Goal: Task Accomplishment & Management: Manage account settings

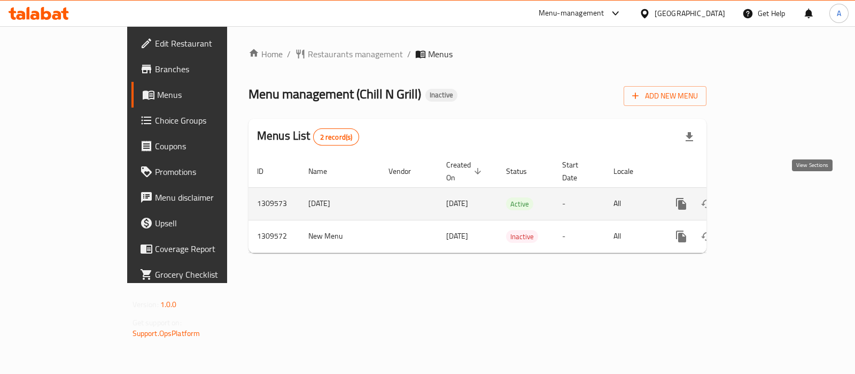
click at [765, 197] on icon "enhanced table" at bounding box center [758, 203] width 13 height 13
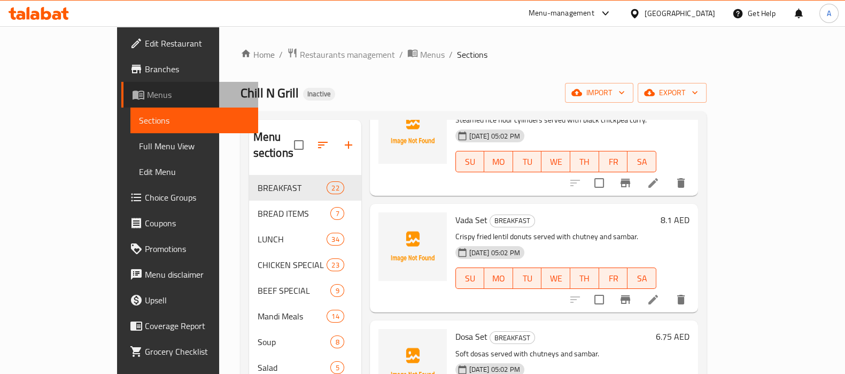
click at [147, 98] on span "Menus" at bounding box center [198, 94] width 103 height 13
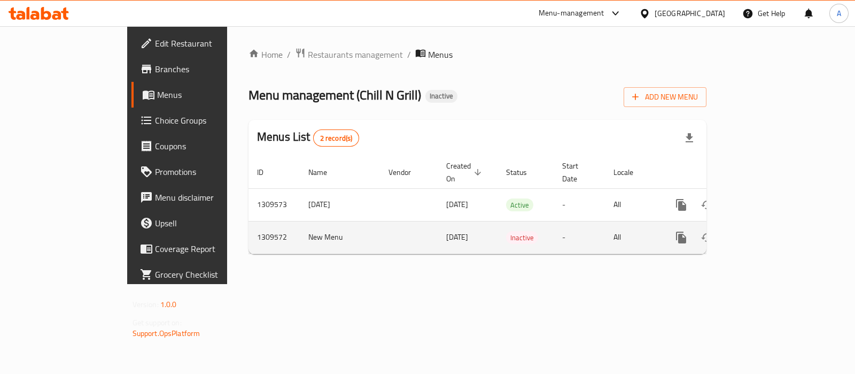
click at [765, 231] on icon "enhanced table" at bounding box center [758, 237] width 13 height 13
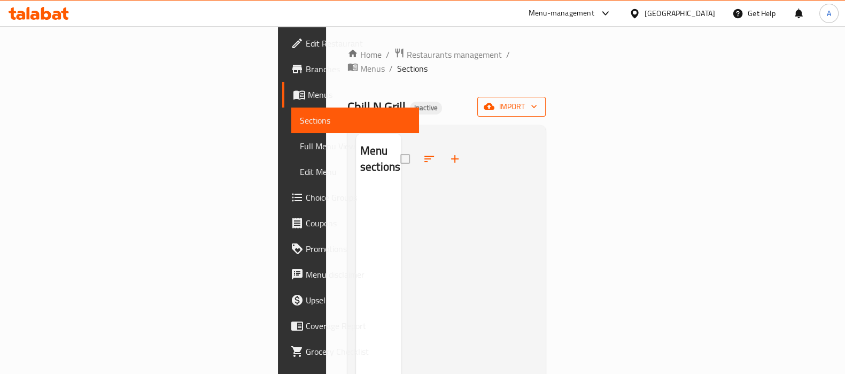
click at [495, 103] on icon "button" at bounding box center [489, 106] width 11 height 7
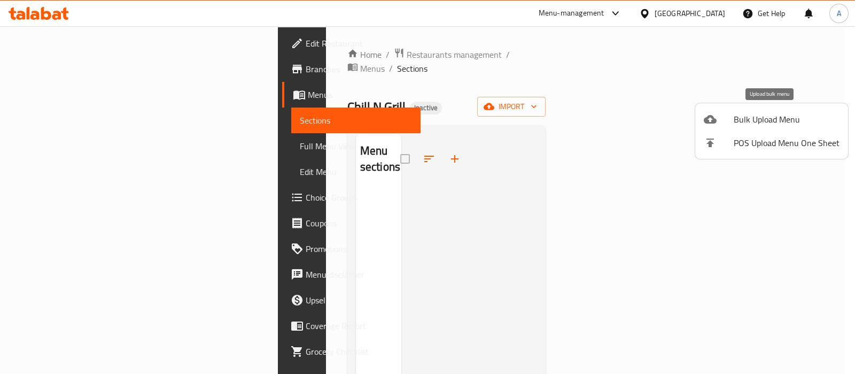
click at [735, 113] on span "Bulk Upload Menu" at bounding box center [787, 119] width 106 height 13
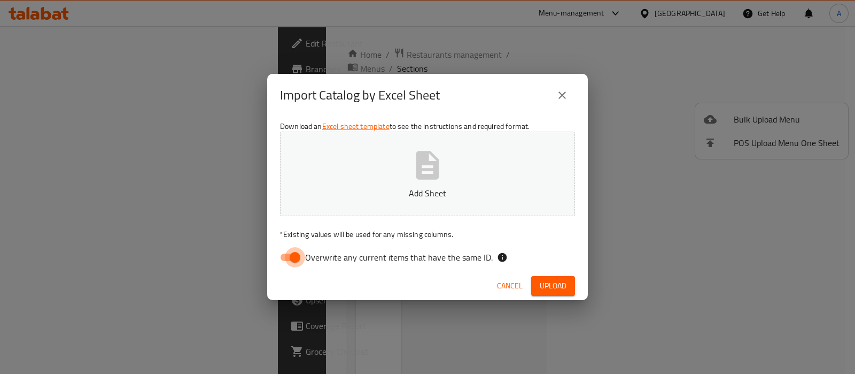
click at [299, 253] on input "Overwrite any current items that have the same ID." at bounding box center [295, 257] width 61 height 20
checkbox input "false"
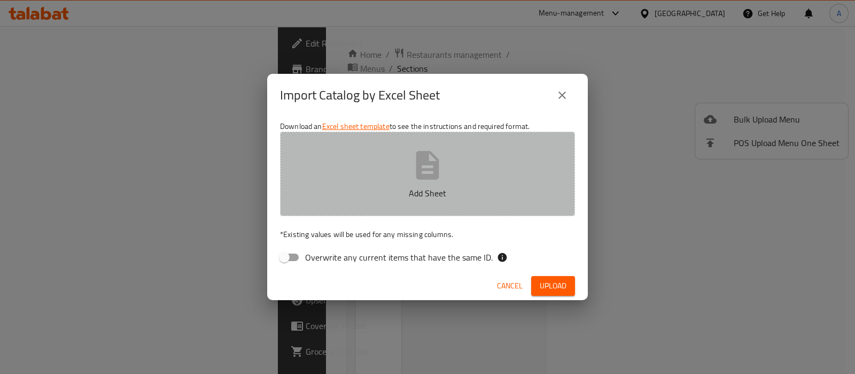
click at [389, 156] on button "Add Sheet" at bounding box center [427, 174] width 295 height 84
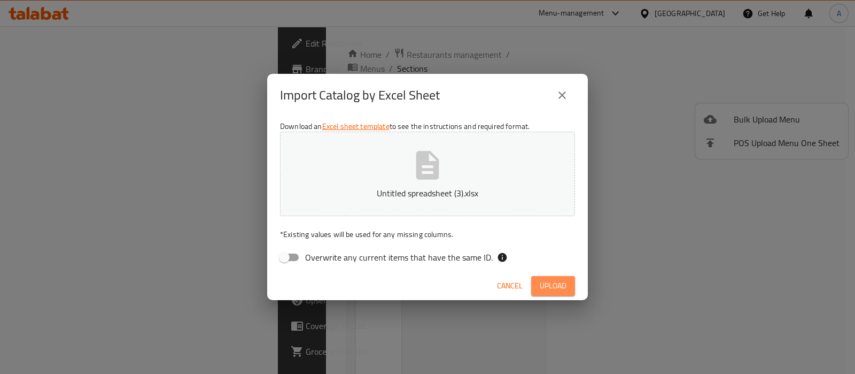
click at [542, 280] on span "Upload" at bounding box center [553, 285] width 27 height 13
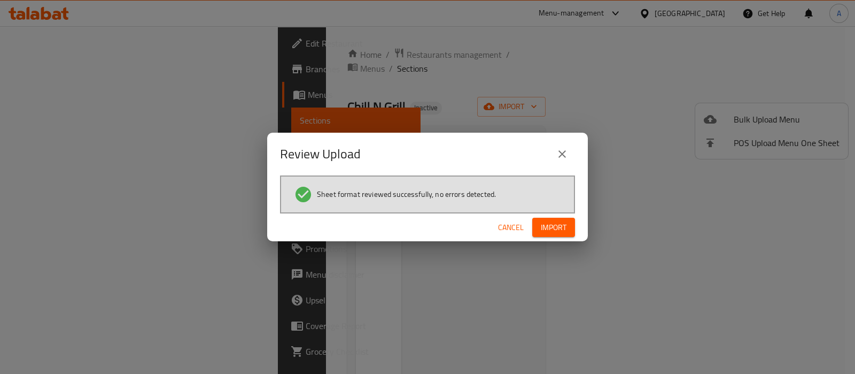
click at [560, 215] on div "Cancel Import" at bounding box center [427, 227] width 321 height 28
click at [559, 227] on span "Import" at bounding box center [554, 227] width 26 height 13
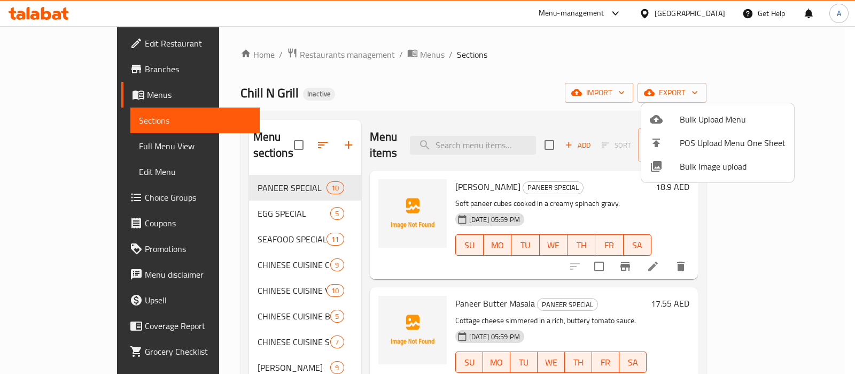
click at [98, 151] on div at bounding box center [427, 187] width 855 height 374
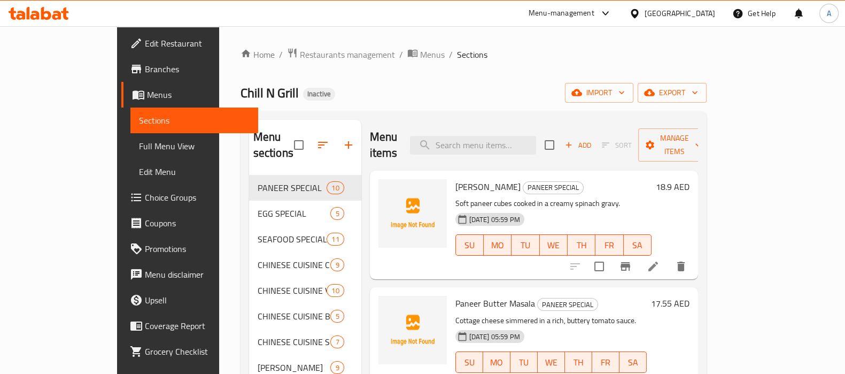
click at [139, 145] on span "Full Menu View" at bounding box center [194, 146] width 111 height 13
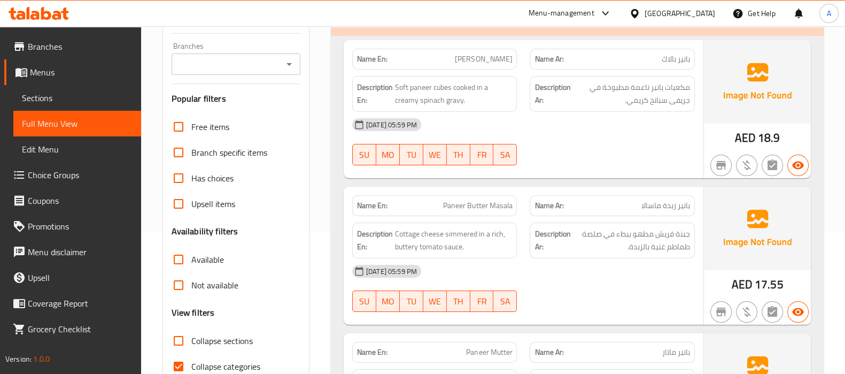
scroll to position [201, 0]
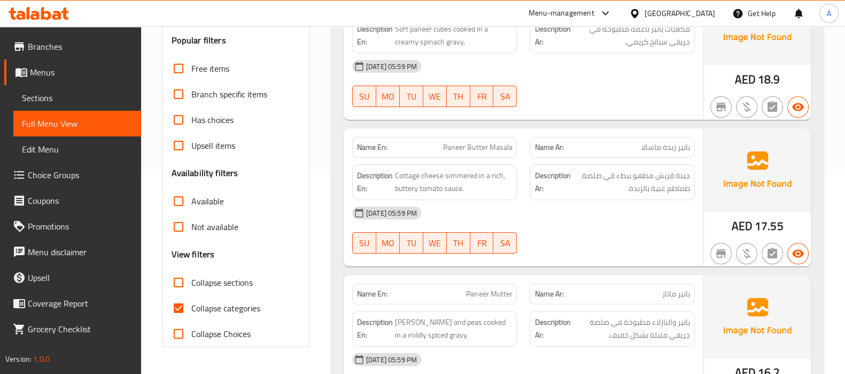
click at [179, 309] on input "Collapse categories" at bounding box center [179, 308] width 26 height 26
checkbox input "false"
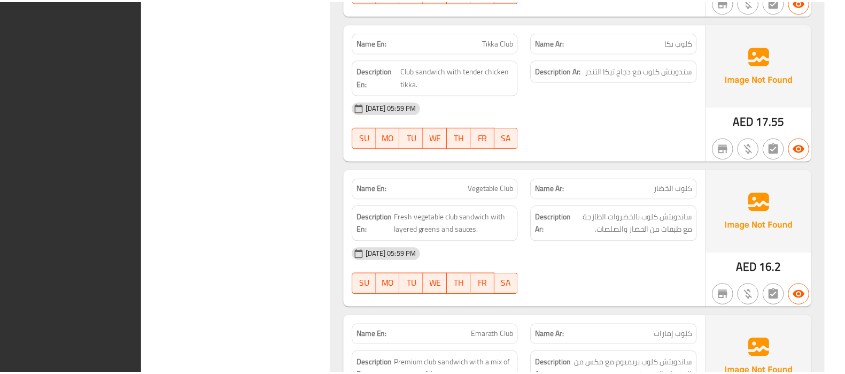
scroll to position [23531, 0]
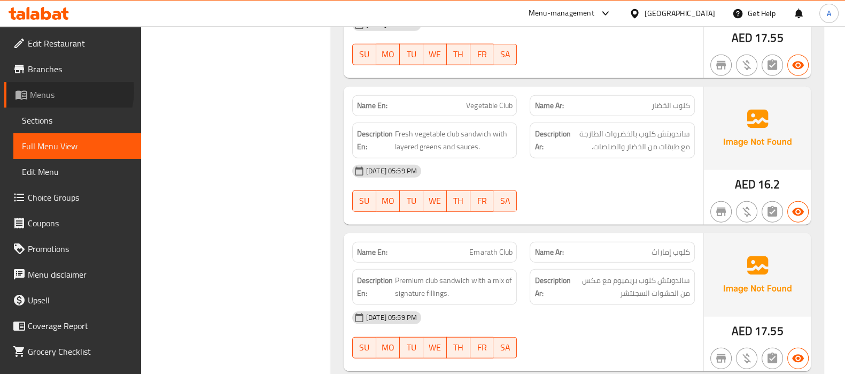
click at [63, 91] on span "Menus" at bounding box center [81, 94] width 103 height 13
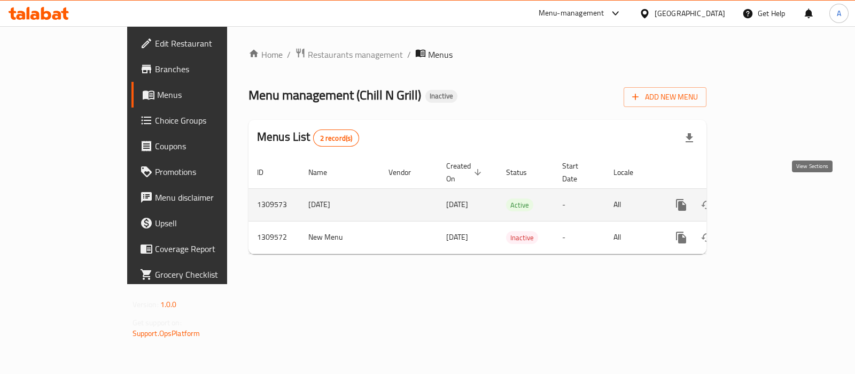
click at [765, 198] on icon "enhanced table" at bounding box center [758, 204] width 13 height 13
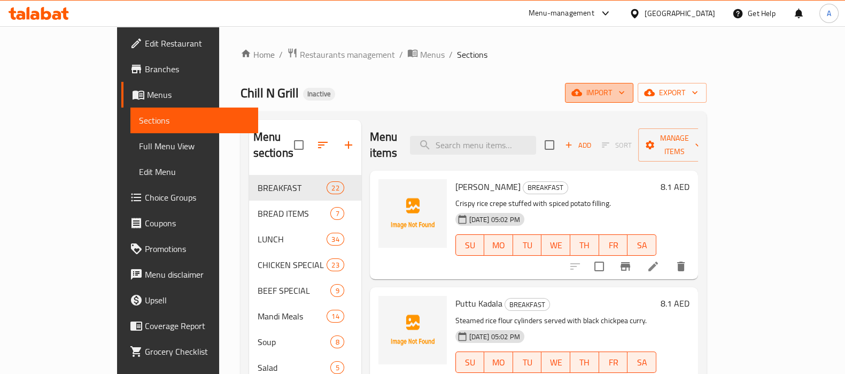
click at [625, 99] on span "import" at bounding box center [599, 92] width 51 height 13
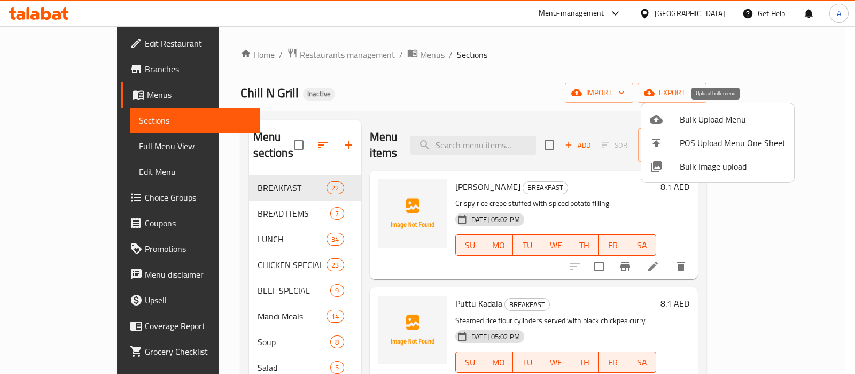
click at [721, 119] on span "Bulk Upload Menu" at bounding box center [733, 119] width 106 height 13
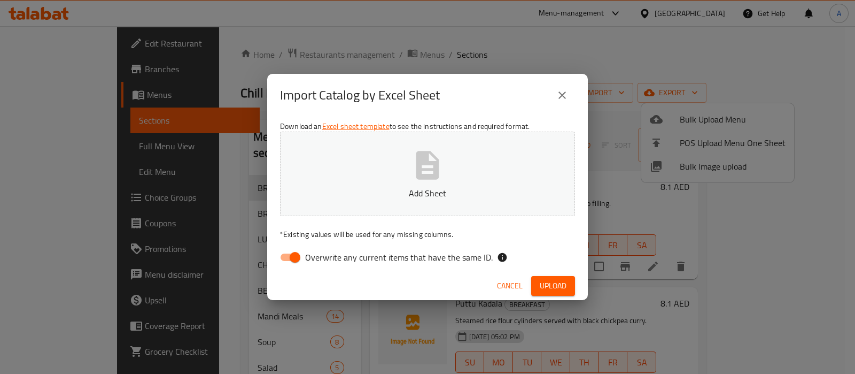
drag, startPoint x: 290, startPoint y: 261, endPoint x: 336, endPoint y: 242, distance: 50.3
click at [295, 261] on input "Overwrite any current items that have the same ID." at bounding box center [295, 257] width 61 height 20
checkbox input "false"
click at [381, 198] on p "Add Sheet" at bounding box center [428, 193] width 262 height 13
click at [548, 277] on button "Upload" at bounding box center [553, 286] width 44 height 20
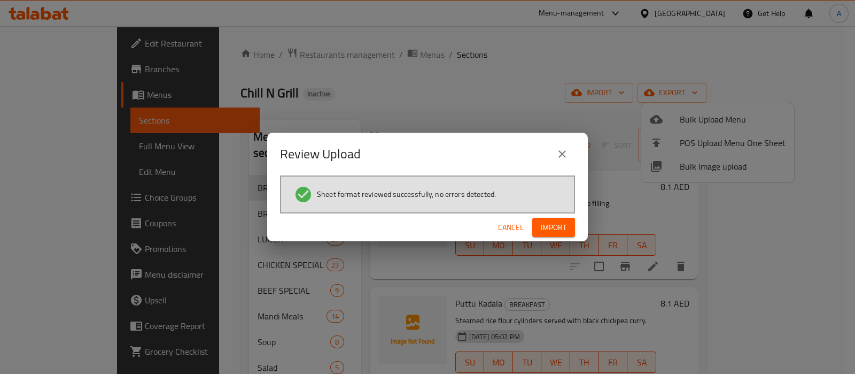
click at [550, 228] on span "Import" at bounding box center [554, 227] width 26 height 13
